Goal: Information Seeking & Learning: Learn about a topic

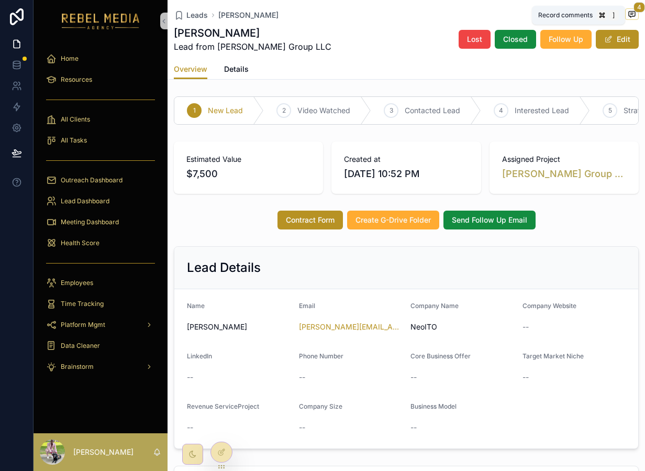
click at [630, 20] on button "4" at bounding box center [633, 14] width 14 height 13
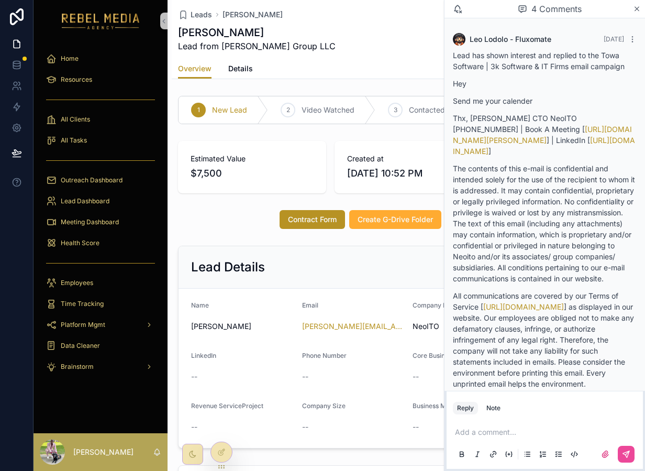
click at [497, 103] on p "Send me your calender" at bounding box center [545, 100] width 184 height 11
click at [637, 12] on icon "scrollable content" at bounding box center [637, 9] width 8 height 8
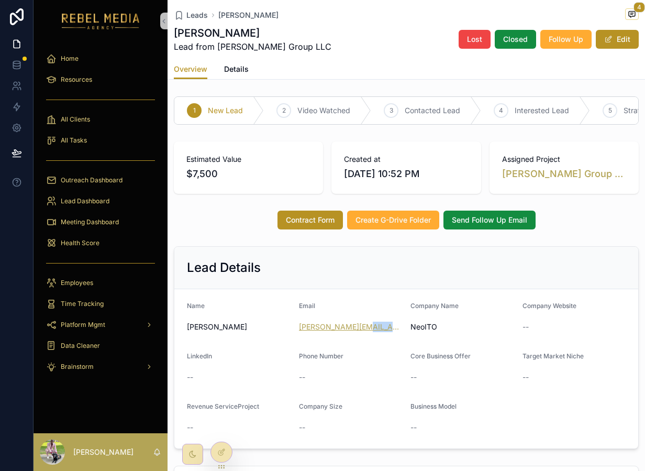
drag, startPoint x: 397, startPoint y: 327, endPoint x: 356, endPoint y: 329, distance: 40.4
click at [356, 329] on div "[PERSON_NAME][EMAIL_ADDRESS][DOMAIN_NAME]" at bounding box center [351, 327] width 104 height 10
copy link "[DOMAIN_NAME]"
click at [630, 17] on icon "scrollable content" at bounding box center [632, 14] width 8 height 8
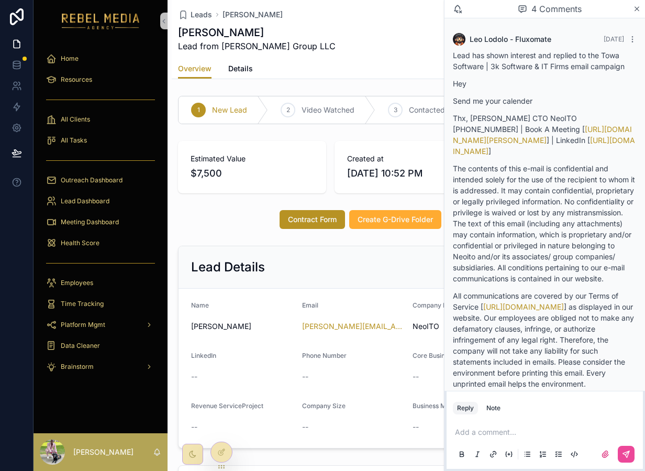
click at [597, 61] on p "Lead has shown interest and replied to the Towa Software | 3k Software & IT Fir…" at bounding box center [545, 61] width 184 height 22
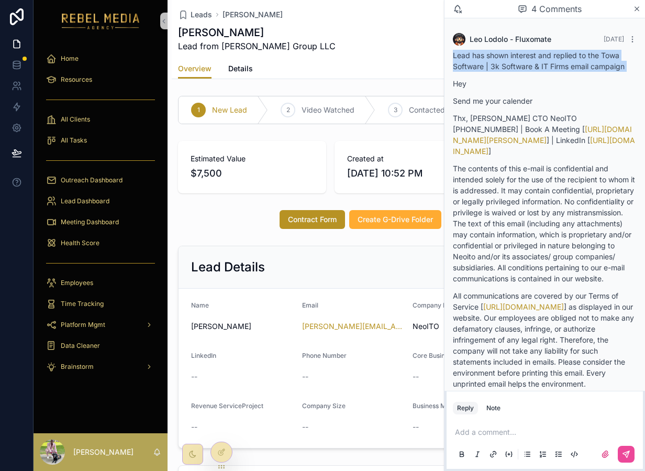
click at [597, 61] on p "Lead has shown interest and replied to the Towa Software | 3k Software & IT Fir…" at bounding box center [545, 61] width 184 height 22
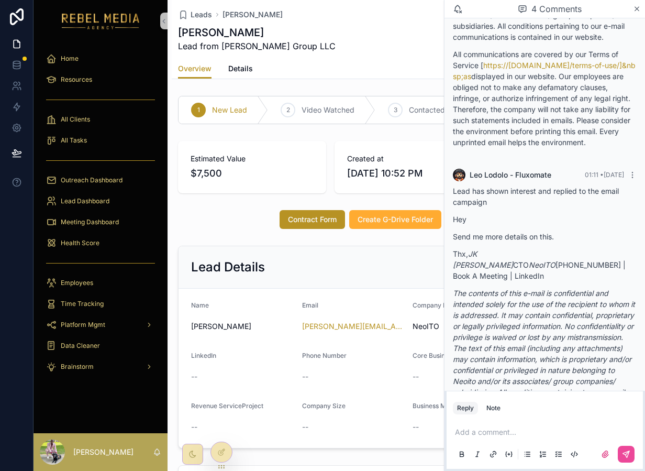
scroll to position [2061, 0]
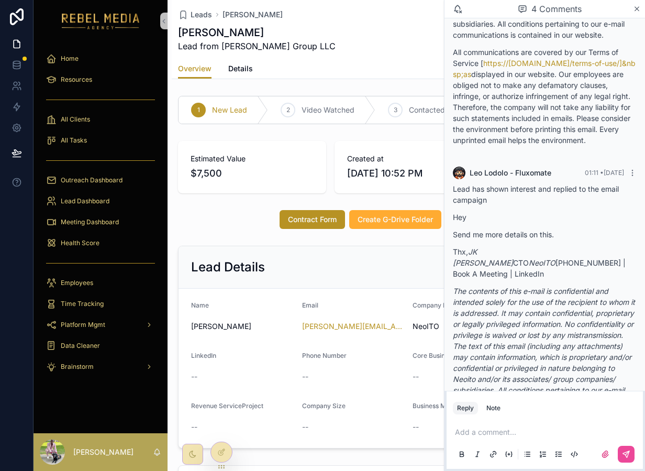
click at [524, 205] on p "Lead has shown interest and replied to the email campaign" at bounding box center [545, 194] width 184 height 22
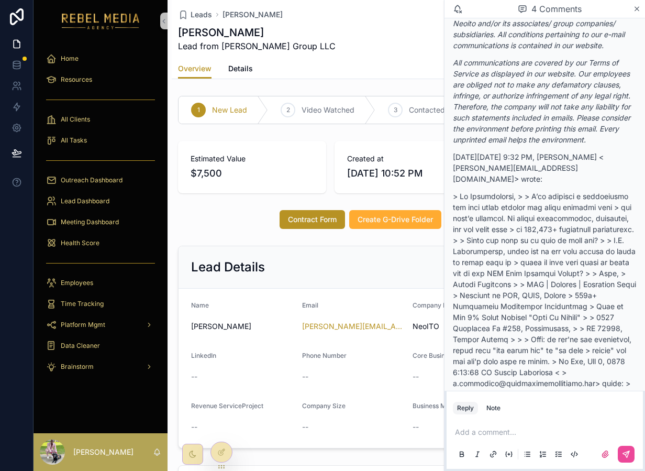
scroll to position [2417, 0]
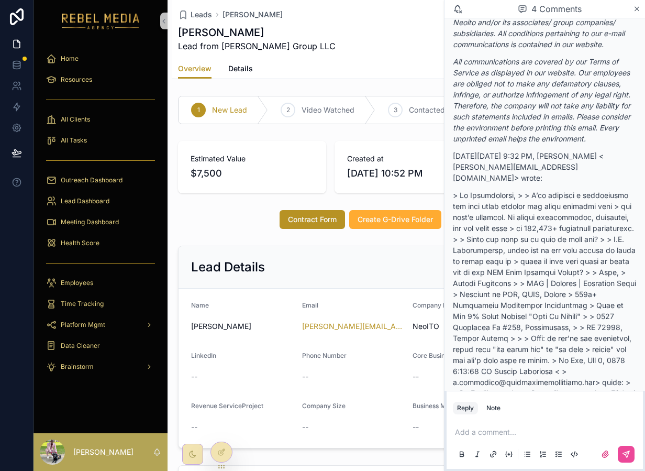
drag, startPoint x: 528, startPoint y: 281, endPoint x: 550, endPoint y: 298, distance: 27.8
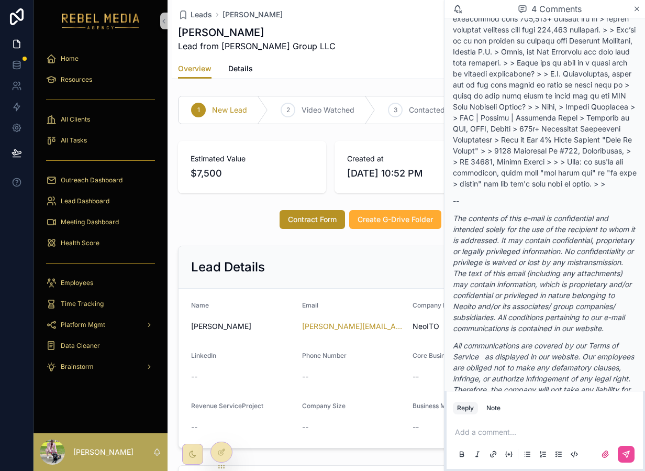
scroll to position [3235, 0]
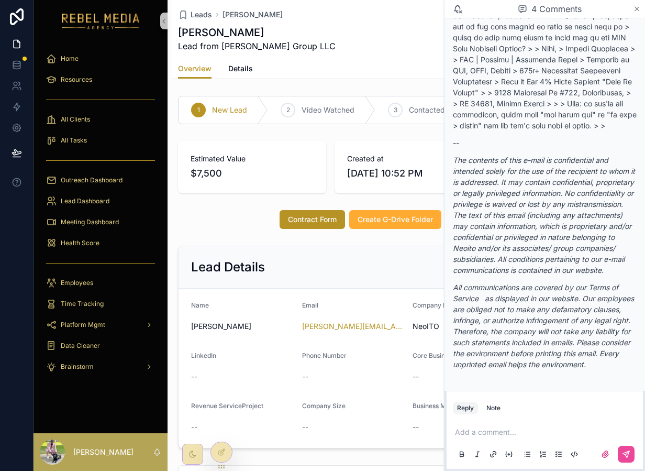
click at [636, 12] on icon "scrollable content" at bounding box center [637, 9] width 8 height 8
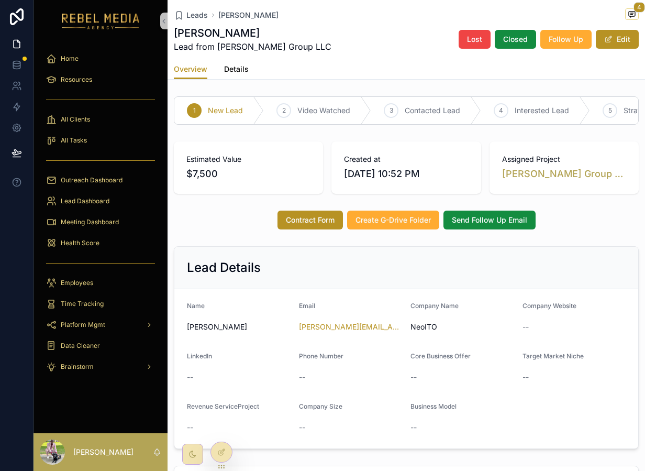
click at [238, 68] on span "Details" at bounding box center [236, 69] width 25 height 10
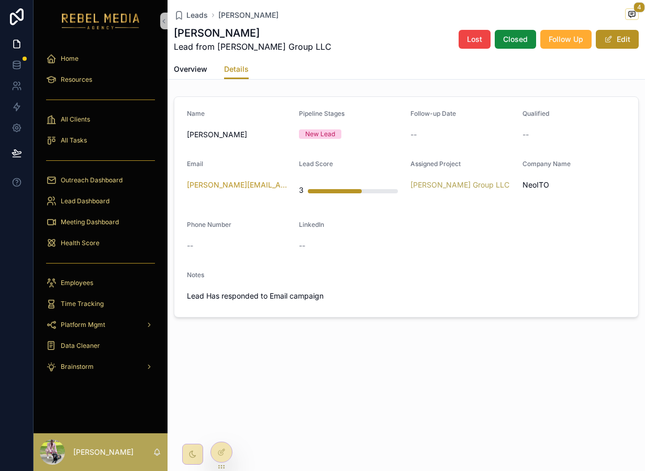
click at [101, 233] on div "Health Score" at bounding box center [101, 243] width 134 height 21
click at [100, 217] on div "Meeting Dashboard" at bounding box center [100, 222] width 109 height 17
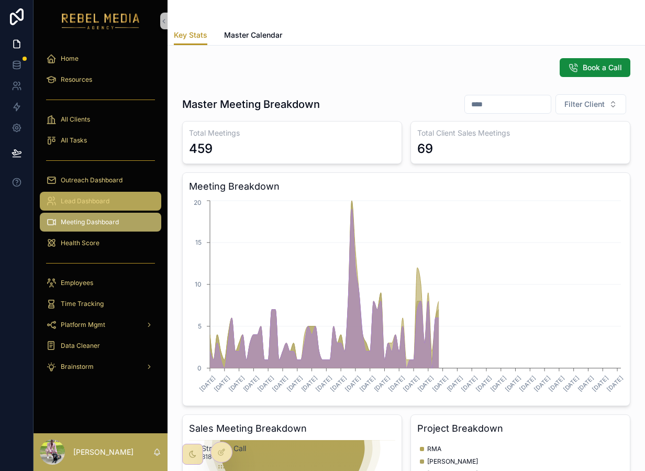
click at [96, 203] on span "Lead Dashboard" at bounding box center [85, 201] width 49 height 8
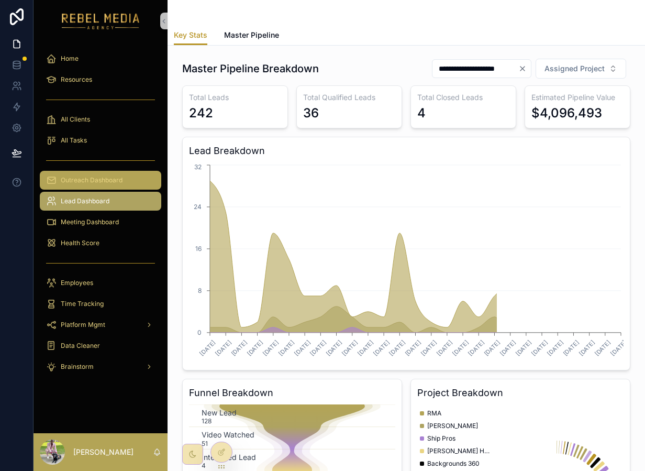
click at [90, 176] on span "Outreach Dashboard" at bounding box center [92, 180] width 62 height 8
